Goal: Navigation & Orientation: Understand site structure

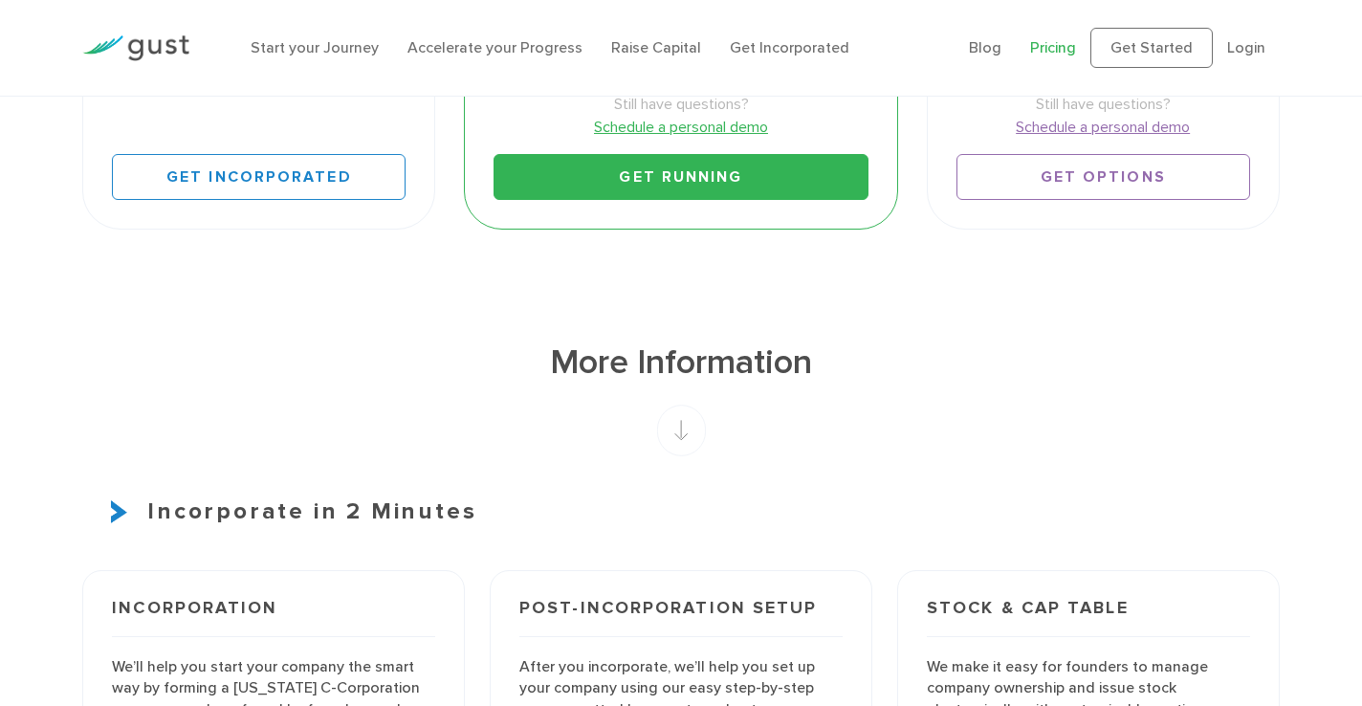
scroll to position [843, 0]
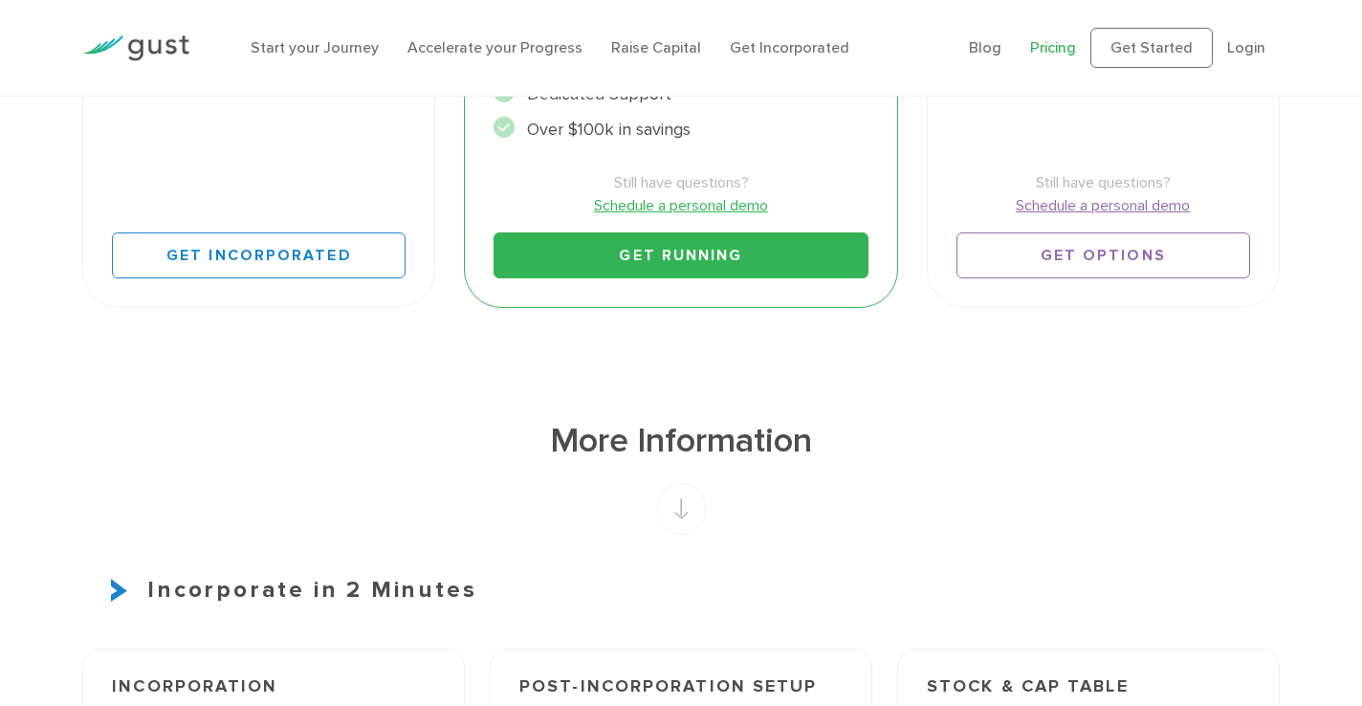
click at [341, 58] on li "Start your Journey" at bounding box center [315, 47] width 128 height 23
click at [338, 47] on link "Start your Journey" at bounding box center [315, 47] width 128 height 18
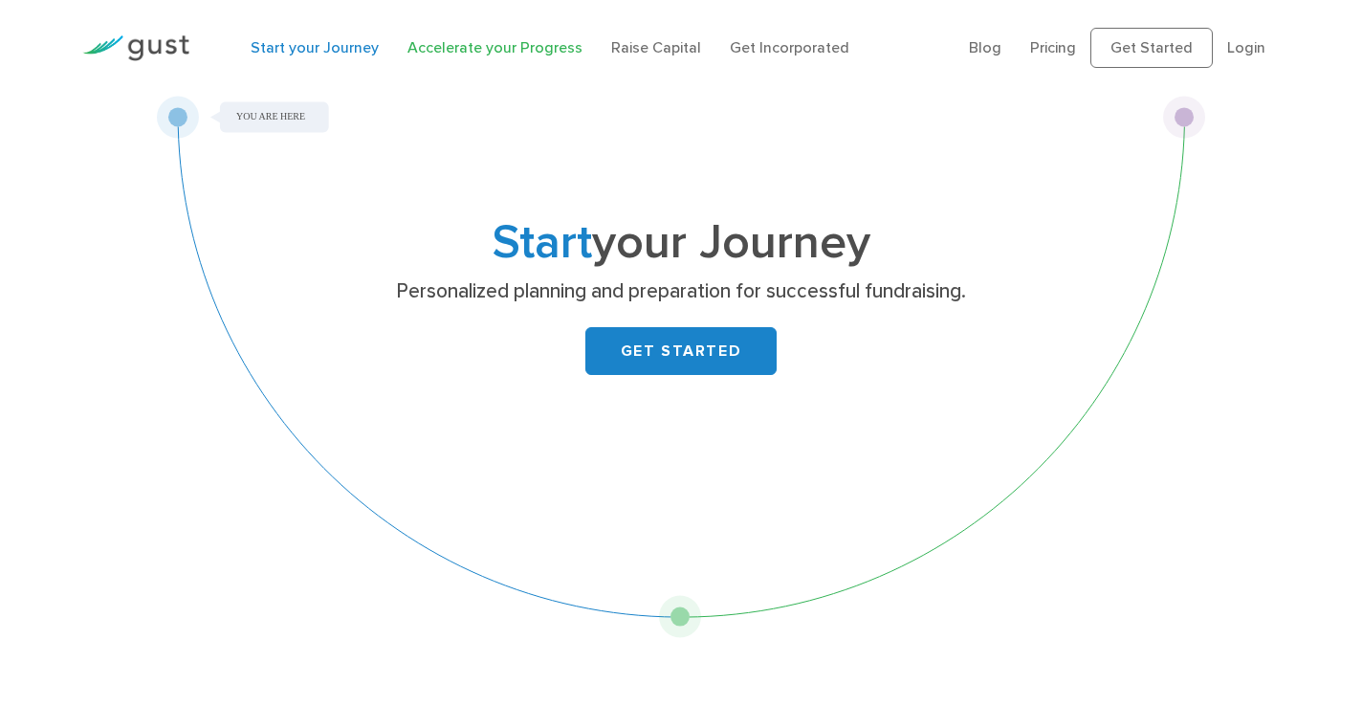
click at [488, 44] on link "Accelerate your Progress" at bounding box center [495, 47] width 175 height 18
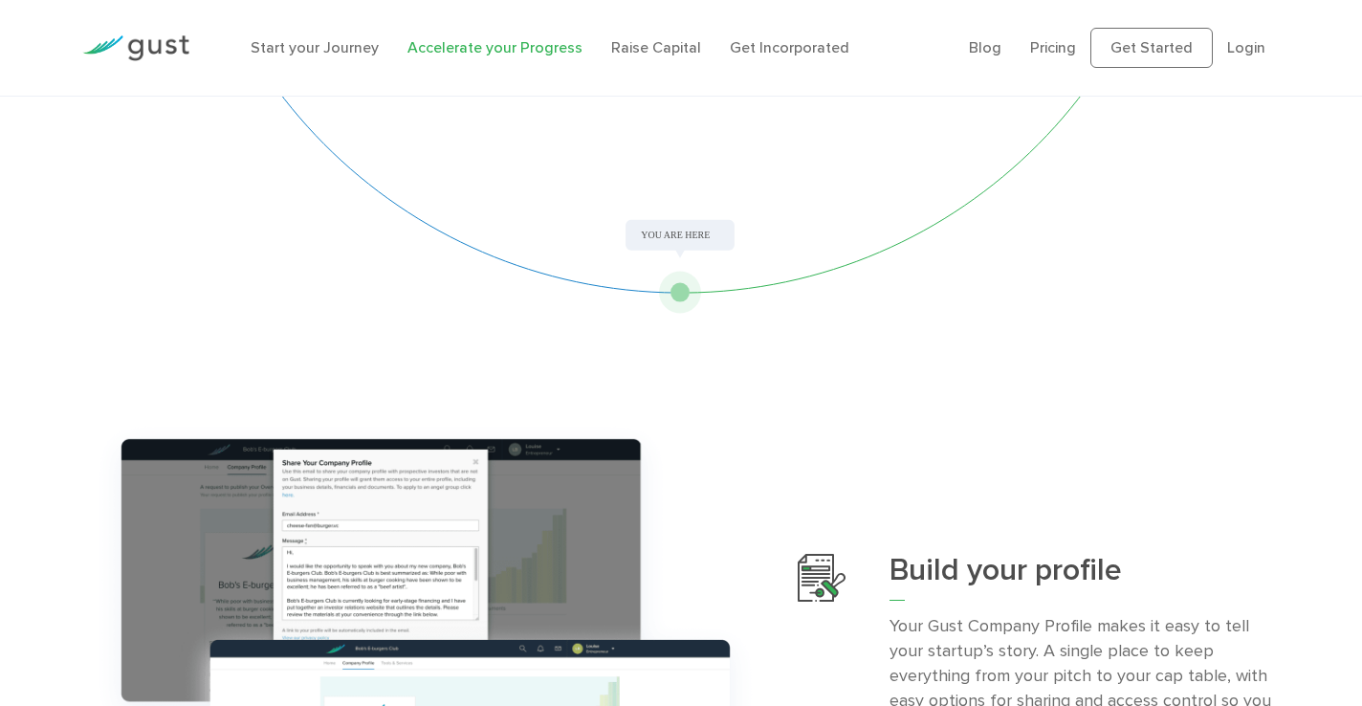
scroll to position [197, 0]
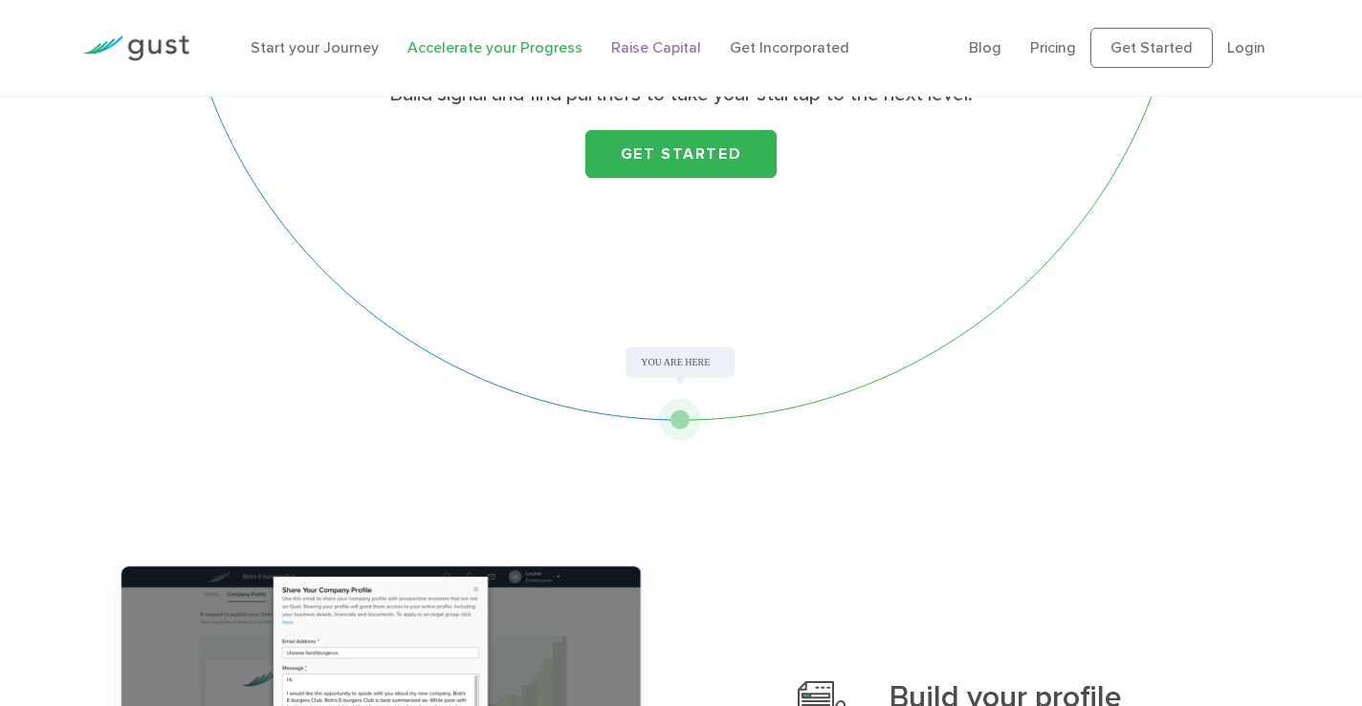
click at [662, 53] on link "Raise Capital" at bounding box center [656, 47] width 90 height 18
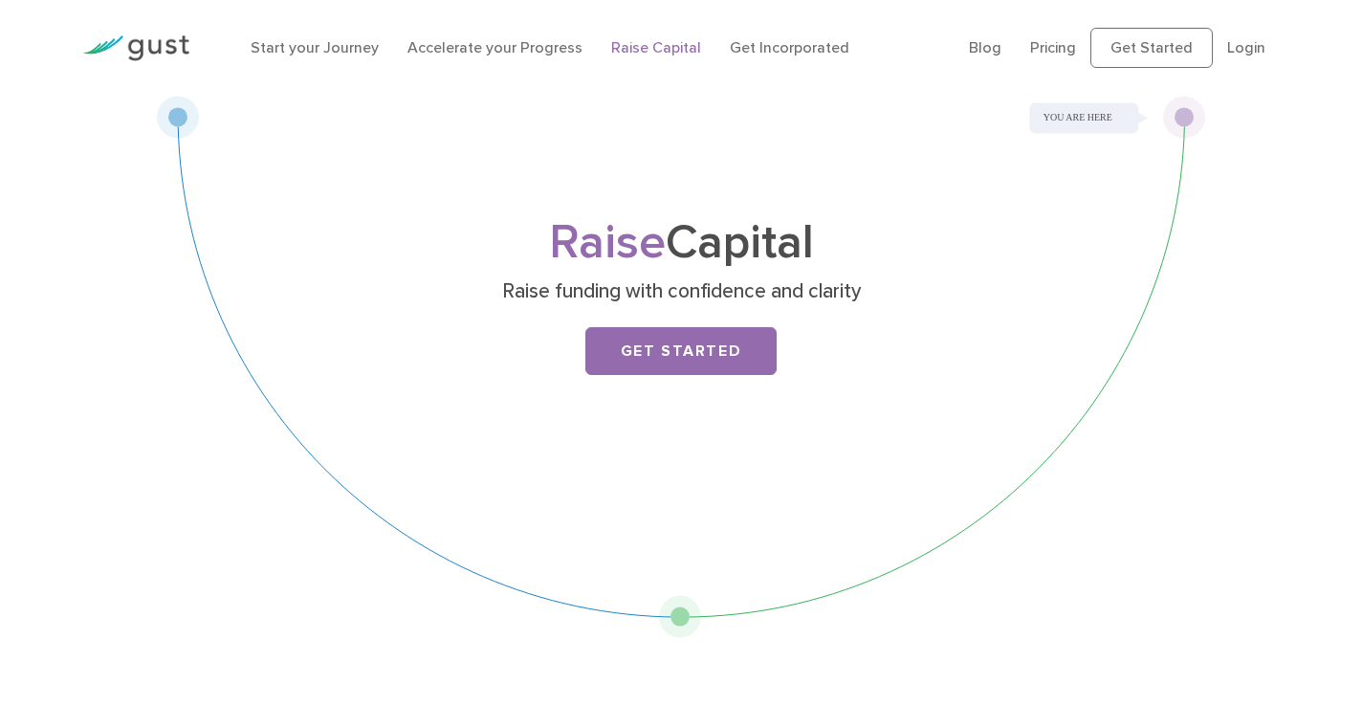
click at [152, 41] on img at bounding box center [135, 48] width 107 height 26
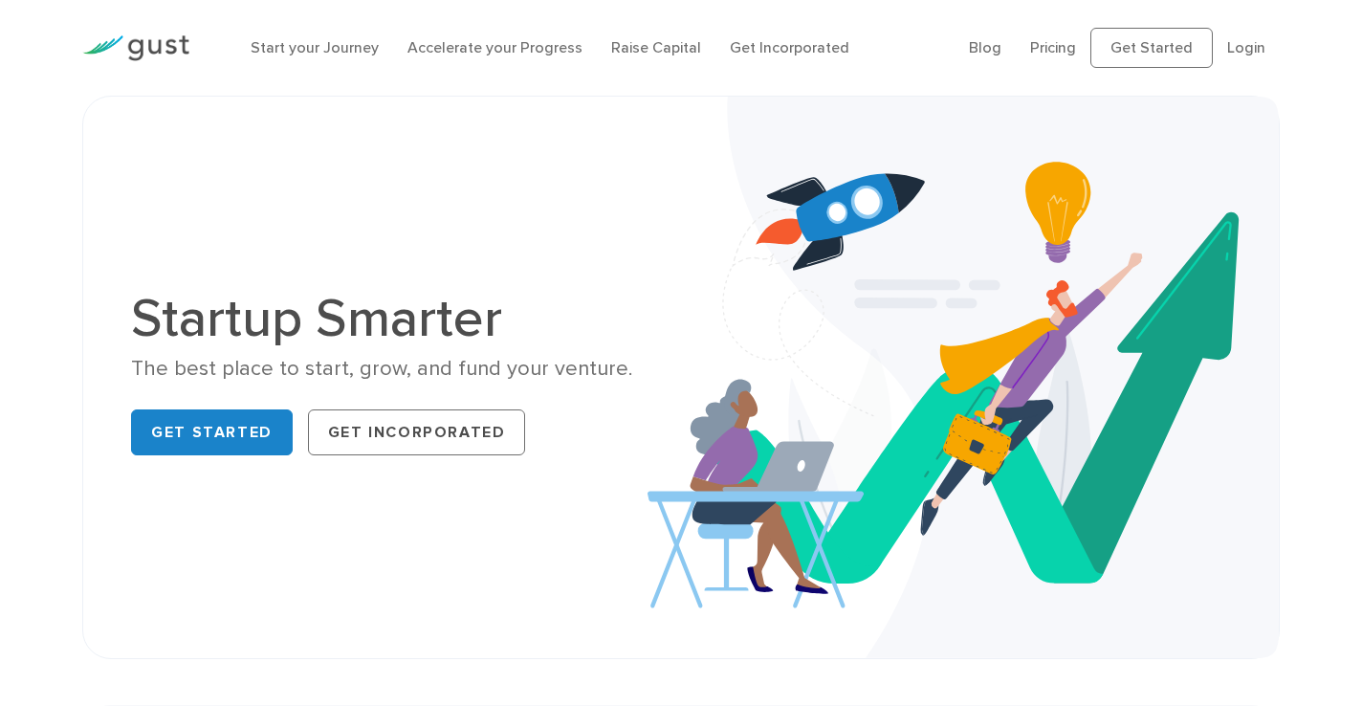
click at [637, 276] on div "Startup Smarter The best place to start, grow, and fund your venture. Get Start…" at bounding box center [681, 377] width 1129 height 466
